Goal: Check status: Check status

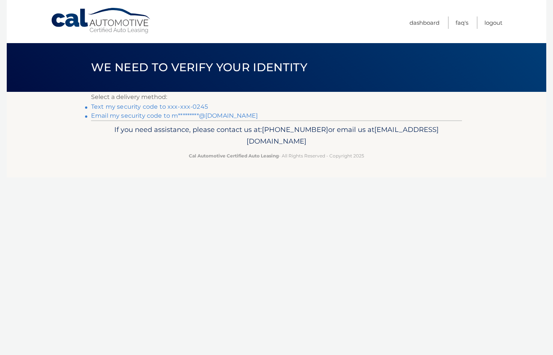
click at [153, 106] on link "Text my security code to xxx-xxx-0245" at bounding box center [149, 106] width 117 height 7
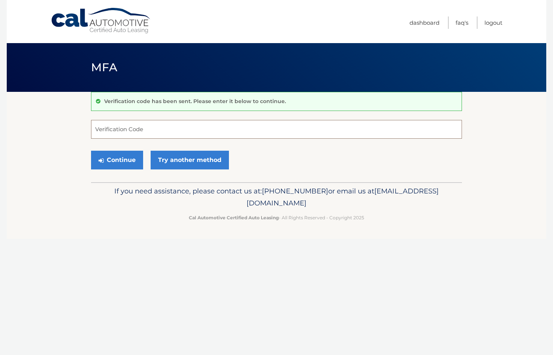
click at [132, 128] on input "Verification Code" at bounding box center [276, 129] width 371 height 19
type input "647801"
click at [134, 160] on button "Continue" at bounding box center [117, 160] width 52 height 19
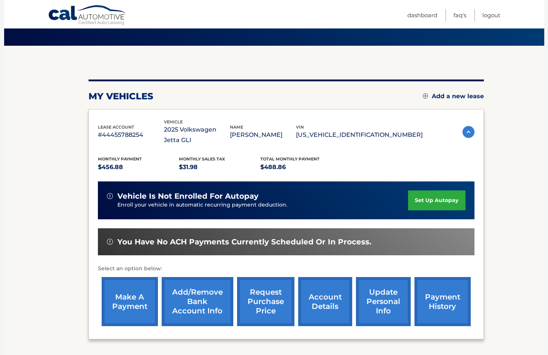
scroll to position [110, 0]
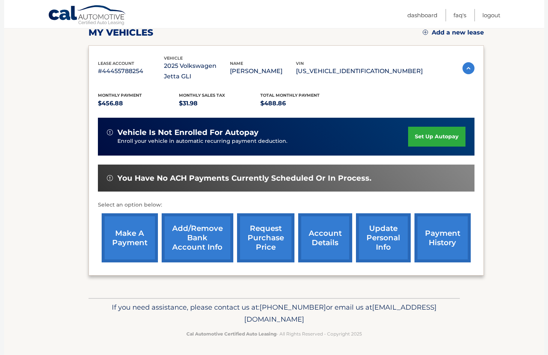
click at [434, 237] on link "payment history" at bounding box center [442, 237] width 56 height 49
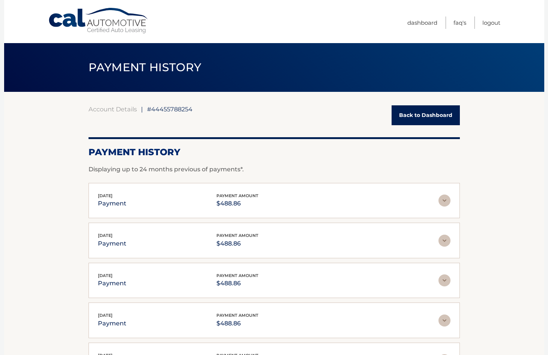
click at [436, 238] on div "Aug 18, 2025 payment payment amount $488.86" at bounding box center [268, 240] width 340 height 17
